Goal: Task Accomplishment & Management: Use online tool/utility

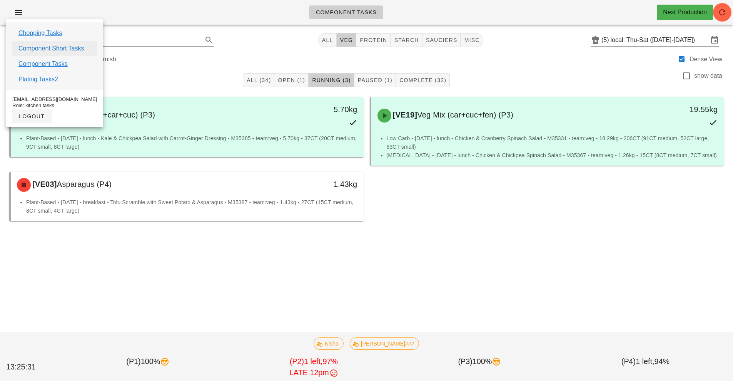
click at [70, 50] on link "Component Short Tasks" at bounding box center [50, 48] width 65 height 9
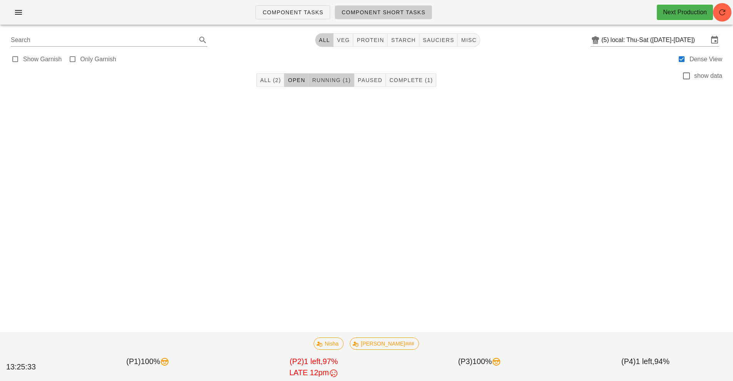
click at [331, 81] on span "Running (1)" at bounding box center [331, 80] width 39 height 6
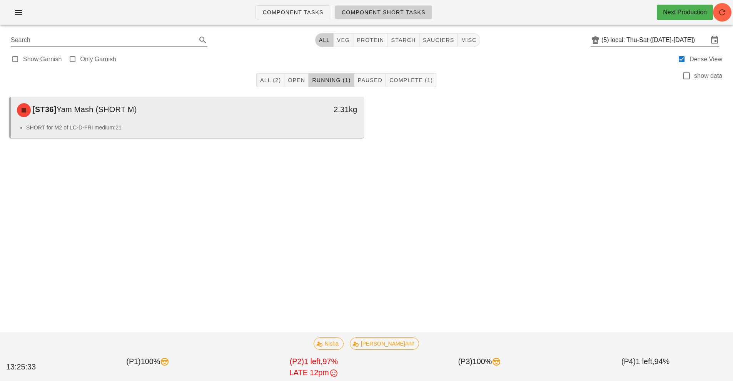
click at [313, 130] on li "SHORT for M2 of LC-D-FRI medium:21" at bounding box center [191, 127] width 331 height 8
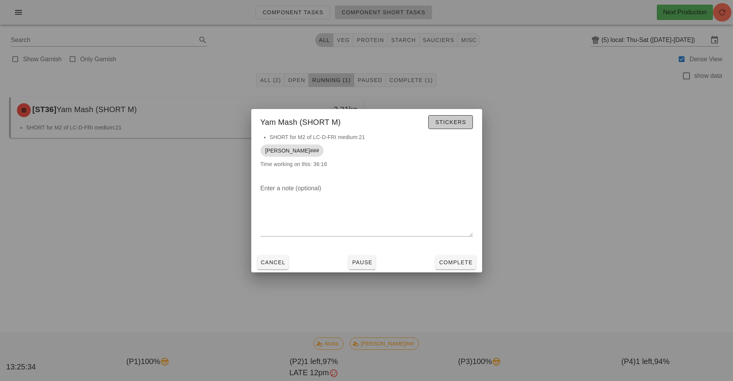
click at [455, 122] on span "Stickers" at bounding box center [450, 122] width 31 height 6
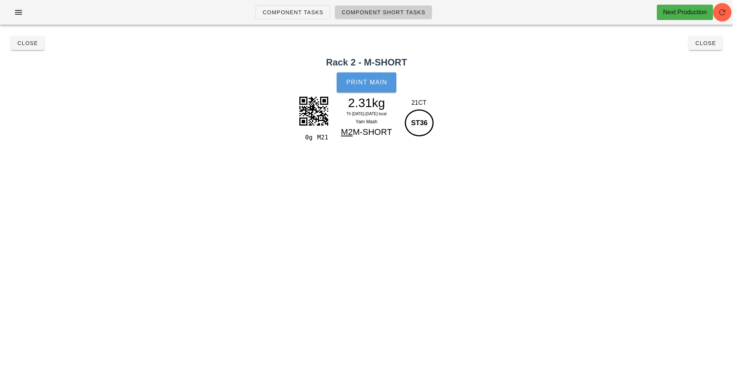
click at [370, 83] on span "Print Main" at bounding box center [367, 82] width 42 height 7
click at [24, 45] on span "Close" at bounding box center [27, 43] width 21 height 6
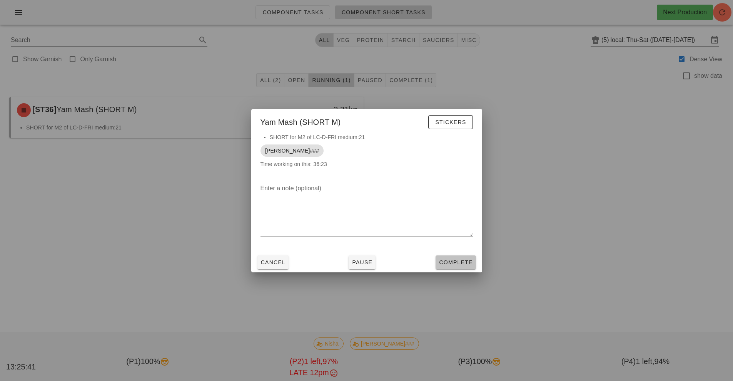
click at [454, 264] on span "Complete" at bounding box center [456, 262] width 34 height 6
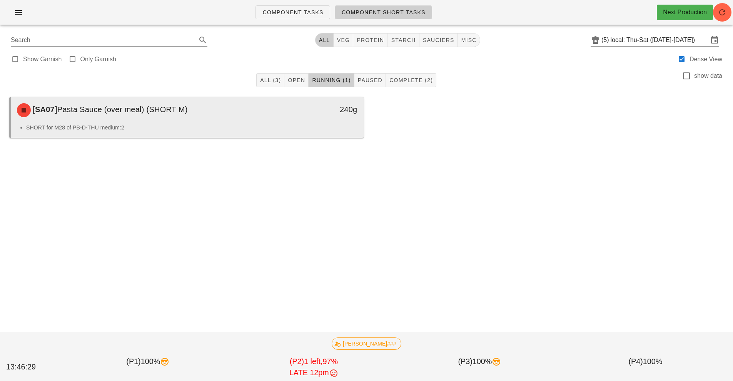
click at [281, 122] on div "[SA07] Pasta Sauce (over meal) (SHORT M) 240g" at bounding box center [187, 110] width 353 height 26
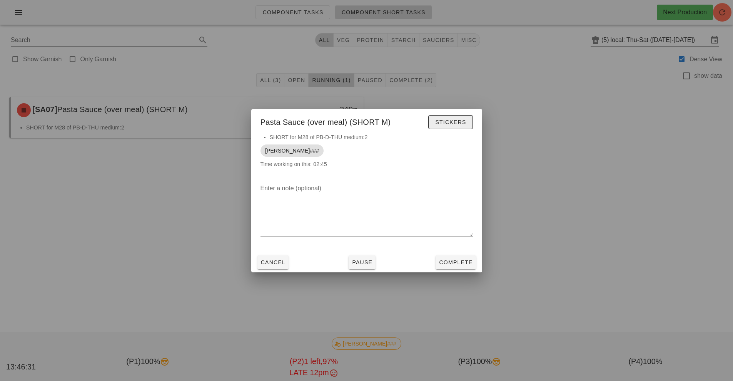
click at [449, 119] on span "Stickers" at bounding box center [450, 122] width 31 height 6
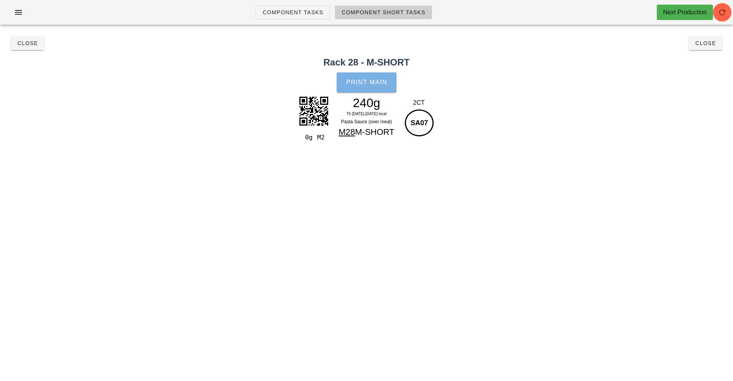
click at [367, 89] on button "Print Main" at bounding box center [366, 82] width 59 height 20
click at [27, 41] on span "Close" at bounding box center [27, 43] width 21 height 6
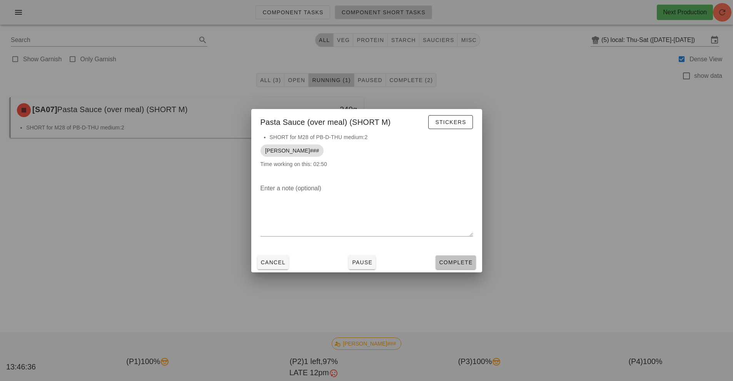
click at [473, 258] on button "Complete" at bounding box center [456, 262] width 40 height 14
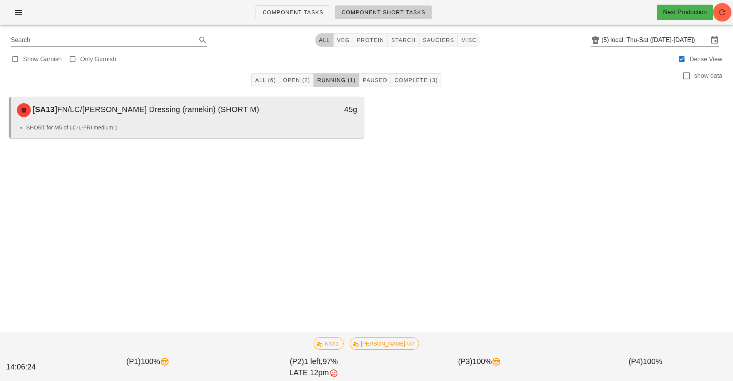
click at [266, 121] on div "[SA13] FN/LC/[PERSON_NAME] Dressing (ramekin) (SHORT M)" at bounding box center [143, 110] width 262 height 23
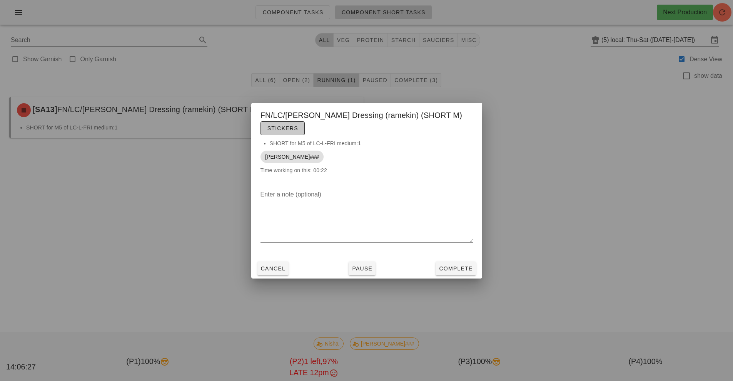
click at [293, 128] on span "Stickers" at bounding box center [282, 128] width 31 height 6
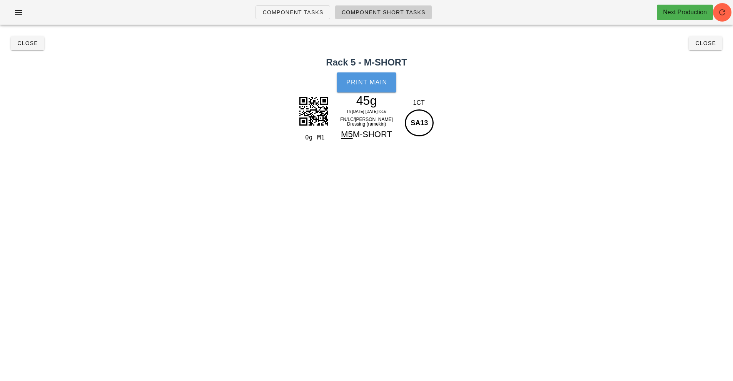
click at [371, 79] on button "Print Main" at bounding box center [366, 82] width 59 height 20
click at [28, 38] on button "Close" at bounding box center [27, 43] width 33 height 14
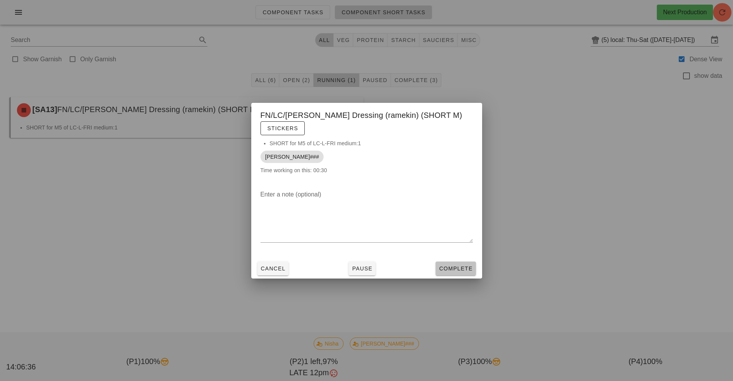
click at [450, 271] on span "Complete" at bounding box center [456, 268] width 34 height 6
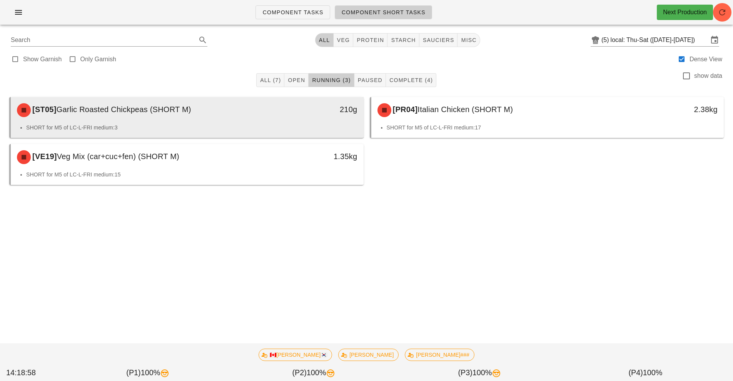
click at [182, 122] on div "[ST05] Garlic Roasted Chickpeas (SHORT M) 210g" at bounding box center [187, 110] width 353 height 26
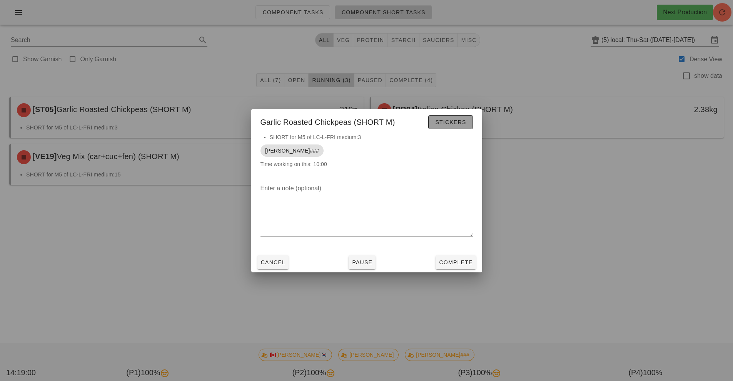
click at [454, 121] on span "Stickers" at bounding box center [450, 122] width 31 height 6
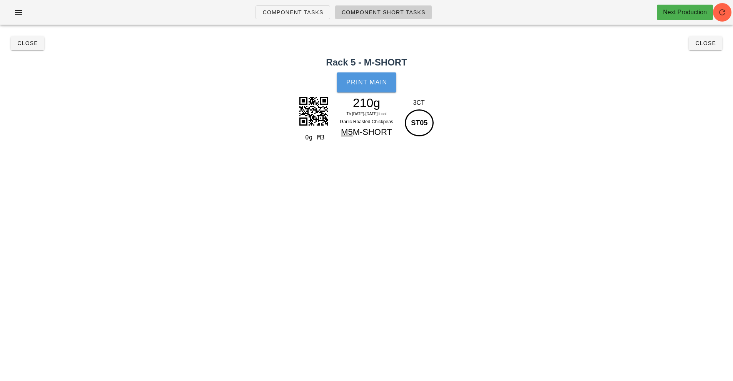
click at [356, 74] on button "Print Main" at bounding box center [366, 82] width 59 height 20
click at [370, 82] on span "Print Main" at bounding box center [367, 82] width 42 height 7
click at [30, 47] on button "Close" at bounding box center [27, 43] width 33 height 14
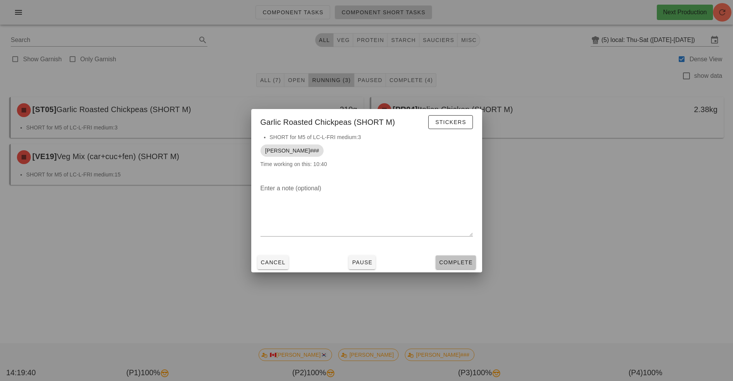
click at [468, 257] on button "Complete" at bounding box center [456, 262] width 40 height 14
